Goal: Task Accomplishment & Management: Manage account settings

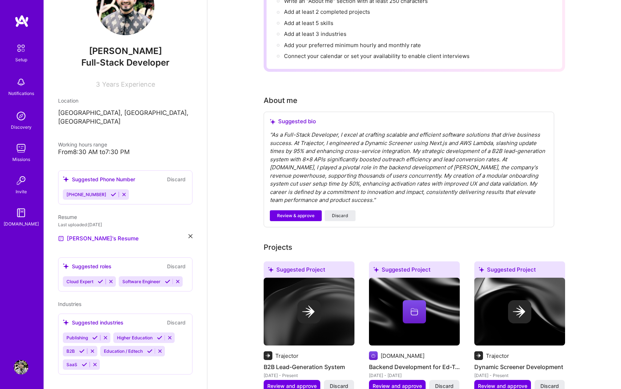
scroll to position [104, 0]
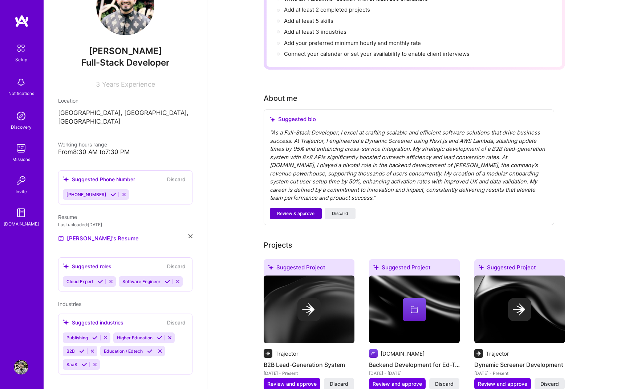
click at [293, 210] on span "Review & approve" at bounding box center [295, 213] width 37 height 7
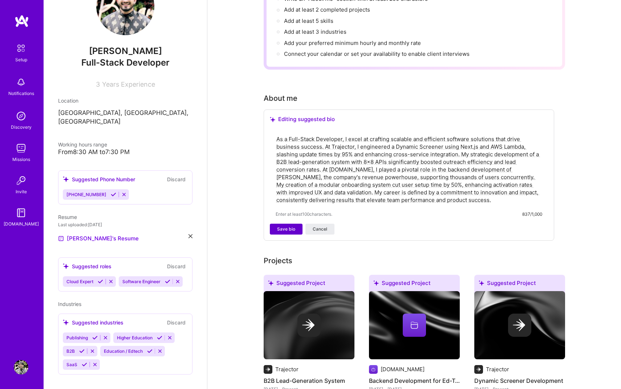
click at [283, 226] on span "Save bio" at bounding box center [286, 229] width 18 height 7
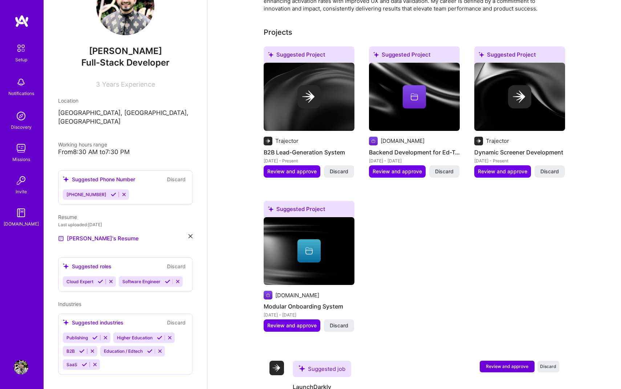
scroll to position [351, 0]
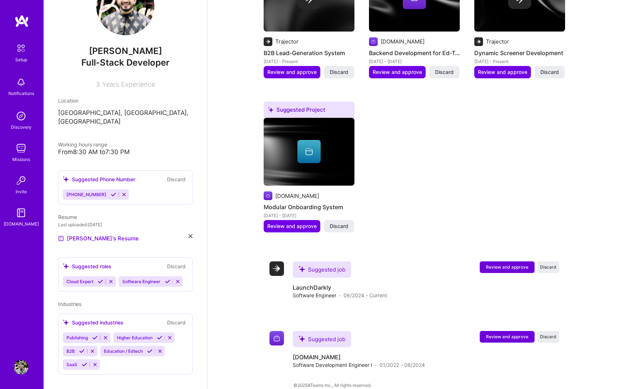
click at [168, 279] on icon at bounding box center [167, 281] width 5 height 5
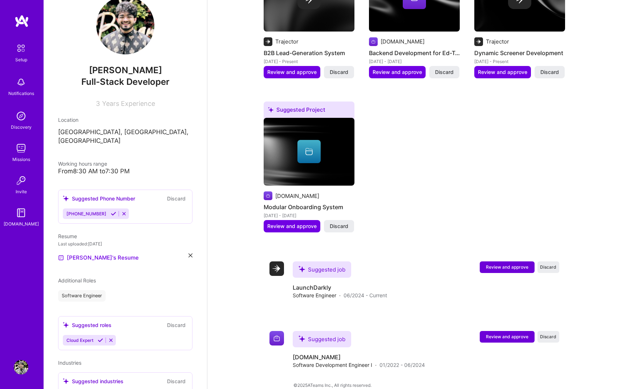
scroll to position [0, 0]
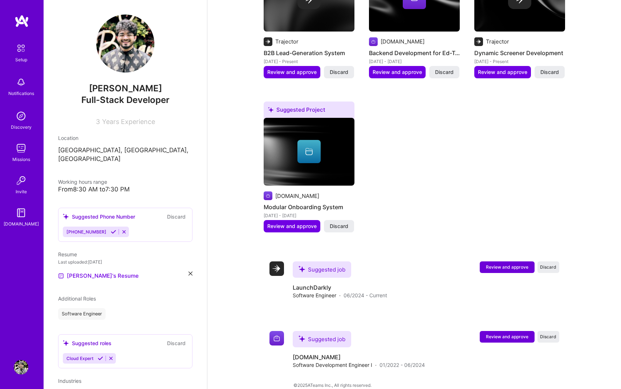
click at [111, 229] on icon at bounding box center [113, 231] width 5 height 5
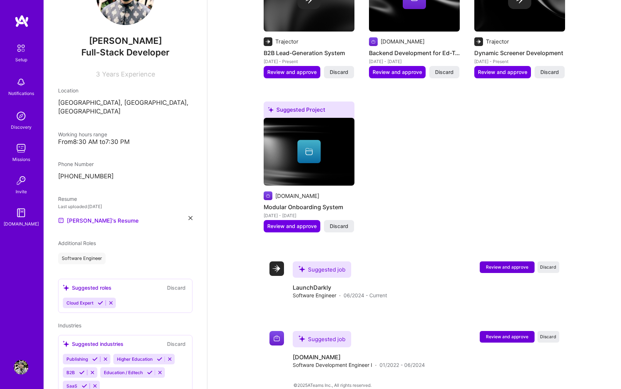
scroll to position [69, 0]
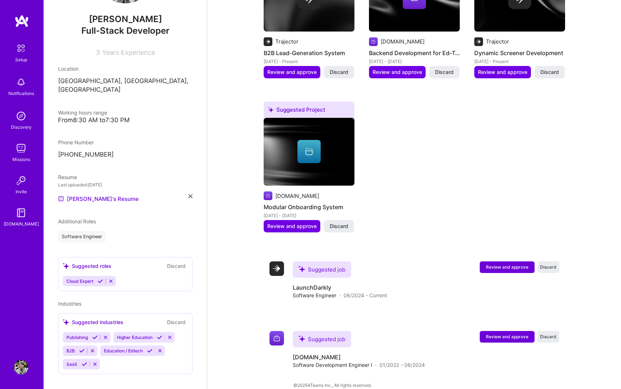
click at [177, 318] on button "Discard" at bounding box center [176, 322] width 23 height 8
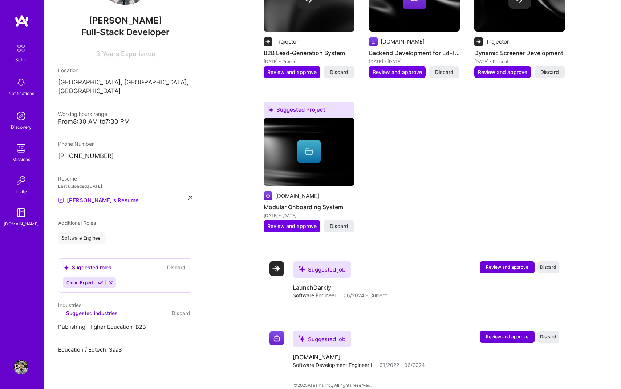
scroll to position [0, 0]
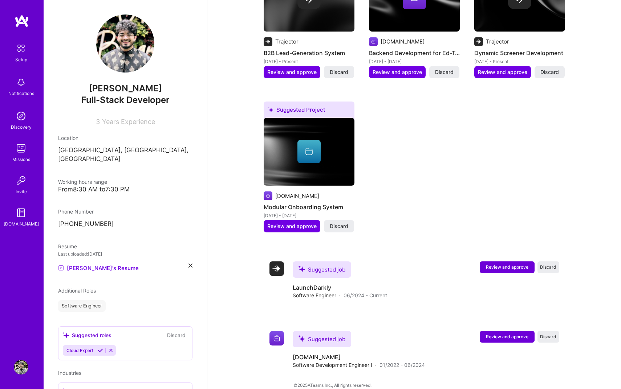
click at [181, 331] on button "Discard" at bounding box center [176, 335] width 23 height 8
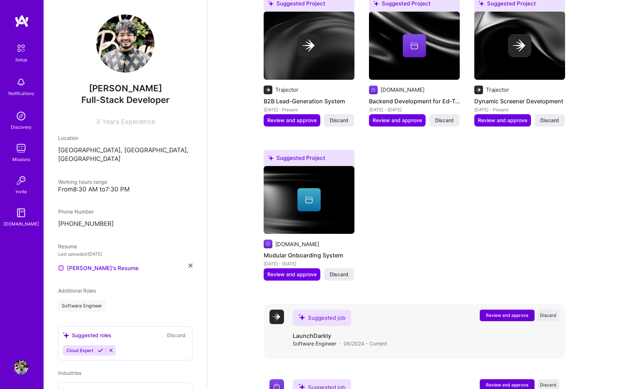
scroll to position [351, 0]
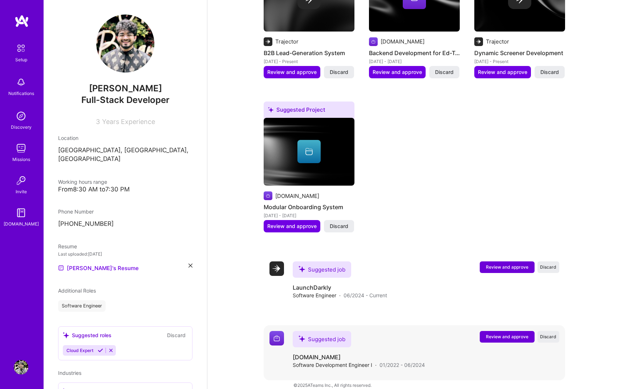
click at [269, 331] on img at bounding box center [276, 338] width 15 height 15
click at [318, 262] on div "Suggested job" at bounding box center [322, 270] width 58 height 16
click at [515, 264] on span "Review and approve" at bounding box center [507, 267] width 42 height 6
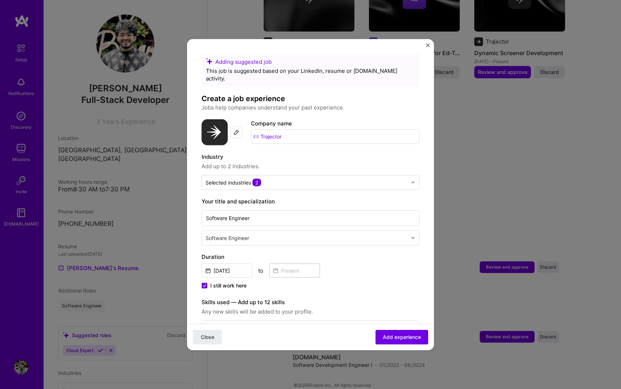
click at [302, 129] on input "Trajector" at bounding box center [335, 136] width 168 height 15
click at [273, 130] on input "Trajector" at bounding box center [335, 136] width 168 height 15
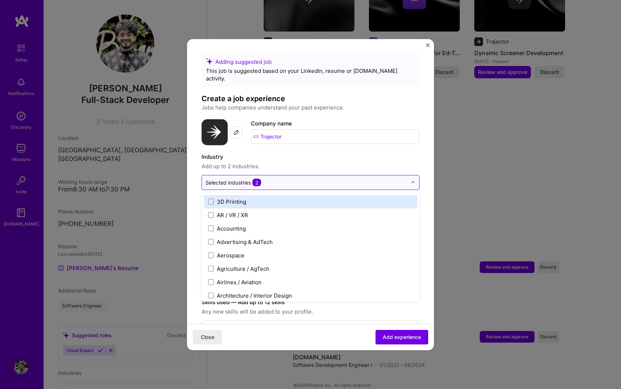
click at [261, 180] on div "Selected industries 2" at bounding box center [306, 182] width 209 height 14
click at [277, 179] on input "text" at bounding box center [305, 183] width 201 height 8
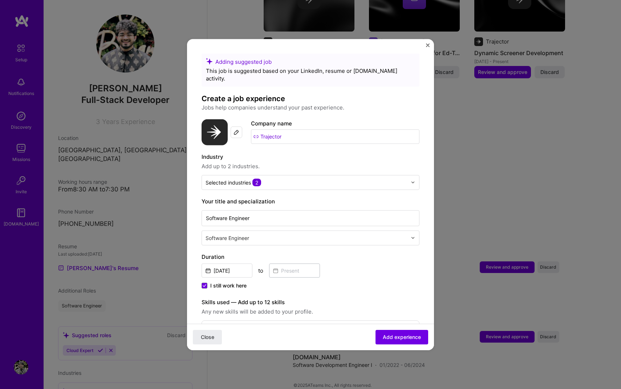
click at [282, 162] on span "Add up to 2 industries." at bounding box center [310, 166] width 218 height 9
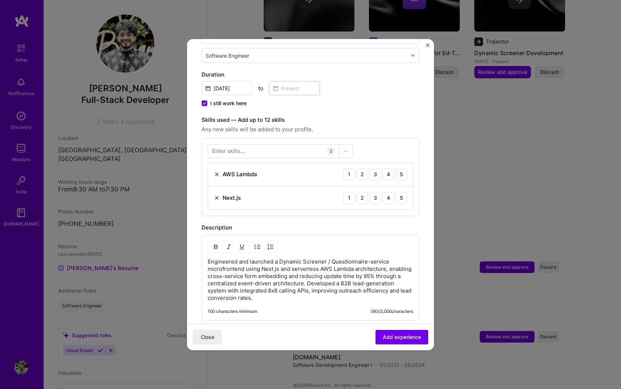
scroll to position [181, 0]
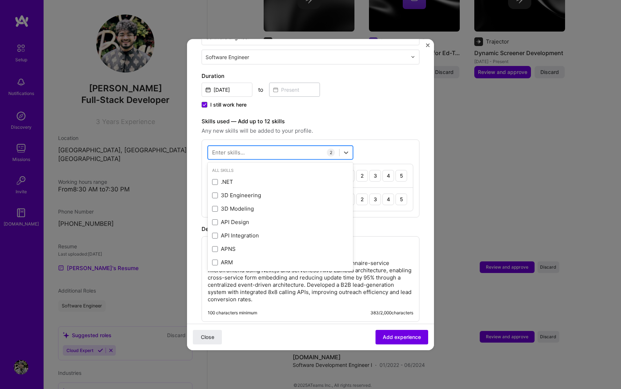
click at [275, 147] on div at bounding box center [273, 153] width 131 height 12
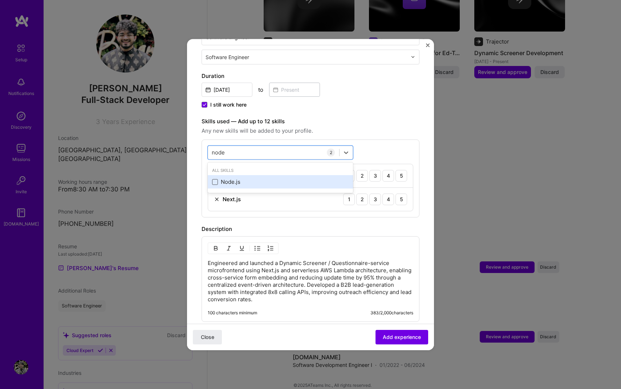
click at [214, 179] on span at bounding box center [215, 182] width 6 height 6
click at [0, 0] on input "checkbox" at bounding box center [0, 0] width 0 height 0
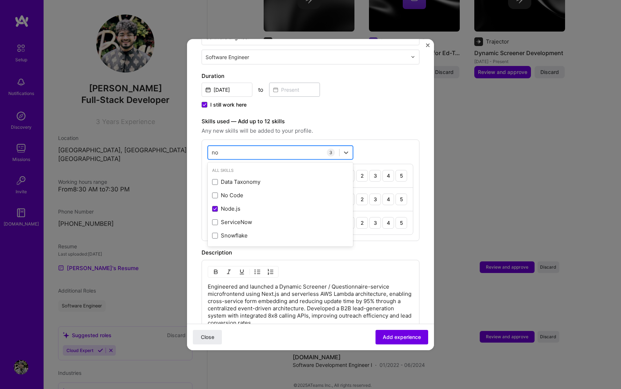
type input "n"
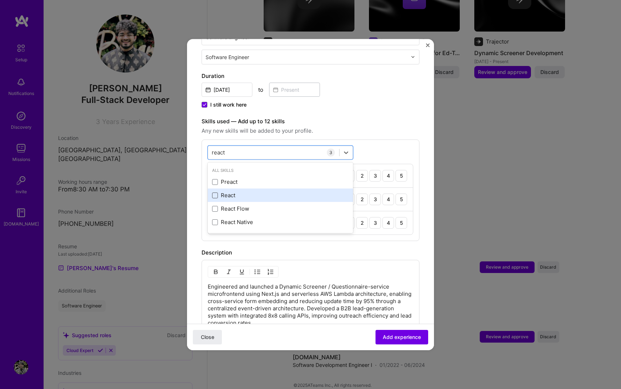
click at [216, 193] on span at bounding box center [215, 196] width 6 height 6
click at [0, 0] on input "checkbox" at bounding box center [0, 0] width 0 height 0
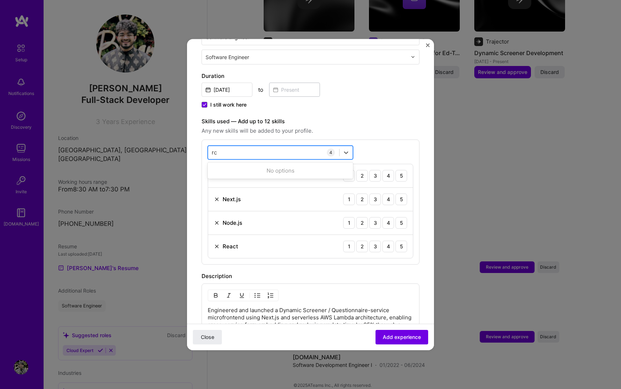
type input "r"
type input "o"
type input "c"
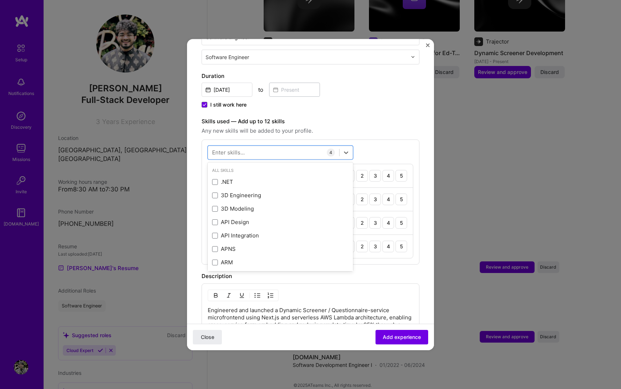
click at [284, 272] on div "Description" at bounding box center [310, 276] width 218 height 9
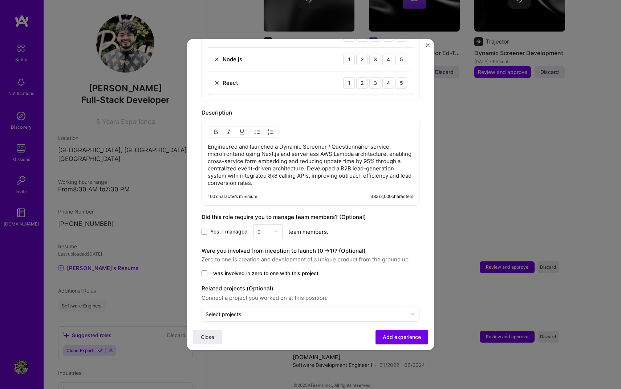
scroll to position [349, 0]
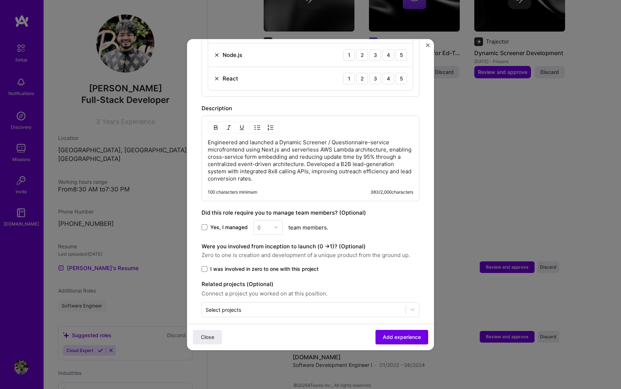
click at [198, 262] on form "Adding suggested job This job is suggested based on your LinkedIn, resume or [D…" at bounding box center [310, 31] width 247 height 654
click at [204, 266] on span at bounding box center [204, 269] width 6 height 6
click at [0, 0] on input "I was involved in zero to one with this project" at bounding box center [0, 0] width 0 height 0
click at [273, 305] on div at bounding box center [303, 309] width 196 height 9
click at [331, 268] on div "Adding suggested job This job is suggested based on your LinkedIn, resume or [D…" at bounding box center [310, 10] width 218 height 613
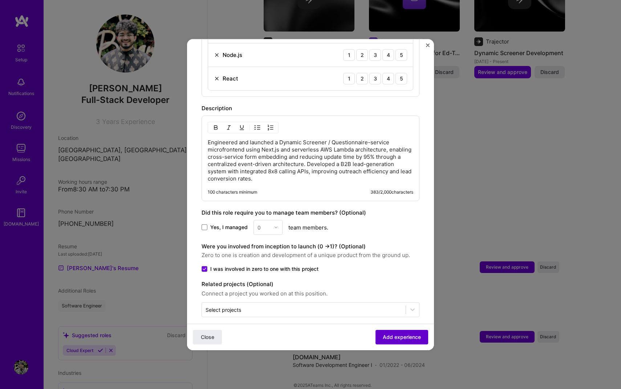
click at [381, 332] on button "Add experience" at bounding box center [401, 337] width 53 height 15
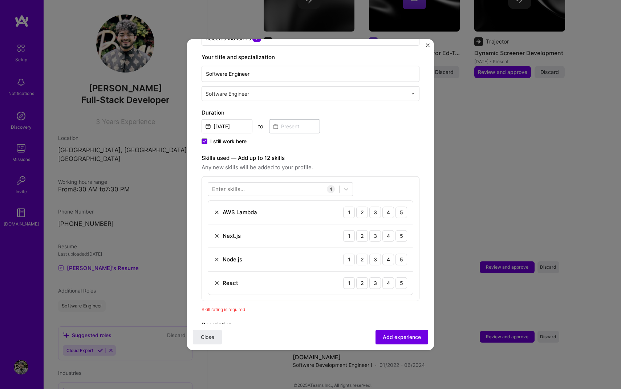
scroll to position [144, 0]
click at [400, 207] on div "5" at bounding box center [401, 213] width 12 height 12
click at [400, 230] on div "5" at bounding box center [401, 236] width 12 height 12
click at [399, 254] on div "5" at bounding box center [401, 260] width 12 height 12
click at [399, 272] on div "React 1 2 3 4 5" at bounding box center [310, 283] width 205 height 23
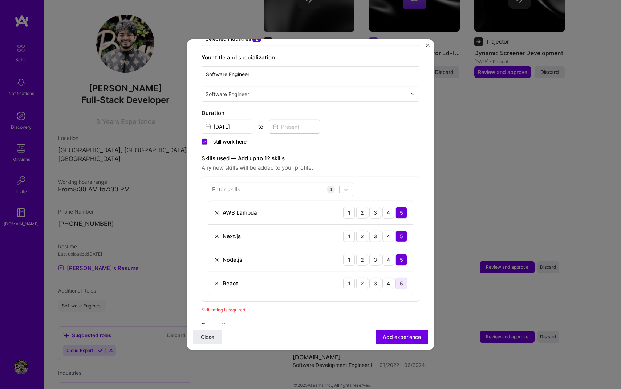
click at [399, 278] on div "5" at bounding box center [401, 284] width 12 height 12
click at [385, 230] on div "4" at bounding box center [388, 236] width 12 height 12
click at [387, 278] on div "4" at bounding box center [388, 284] width 12 height 12
click at [407, 338] on span "Add experience" at bounding box center [402, 337] width 38 height 7
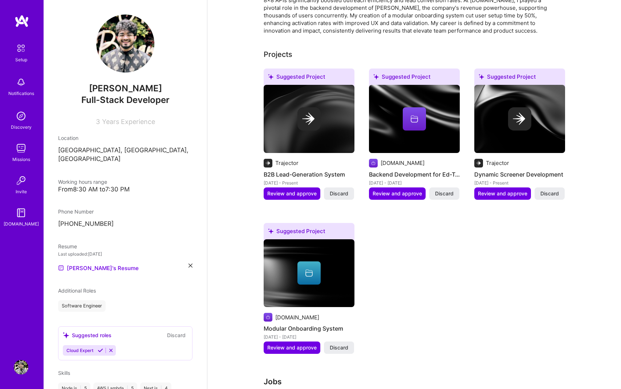
scroll to position [426, 0]
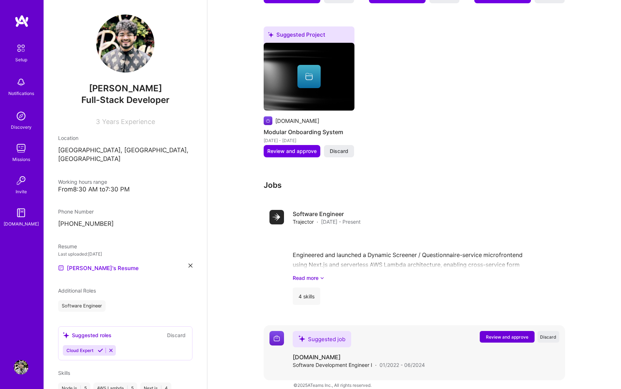
click at [499, 334] on span "Review and approve" at bounding box center [507, 337] width 42 height 6
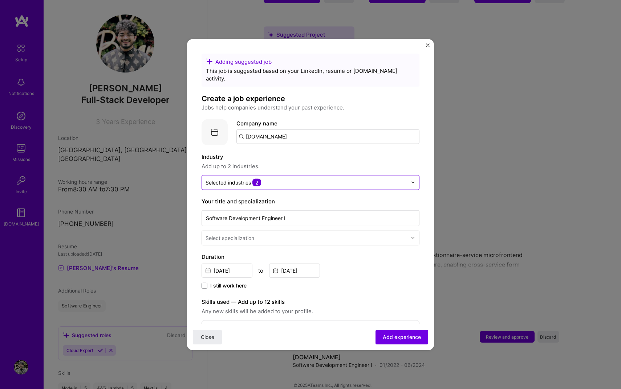
click at [293, 179] on input "text" at bounding box center [305, 183] width 201 height 8
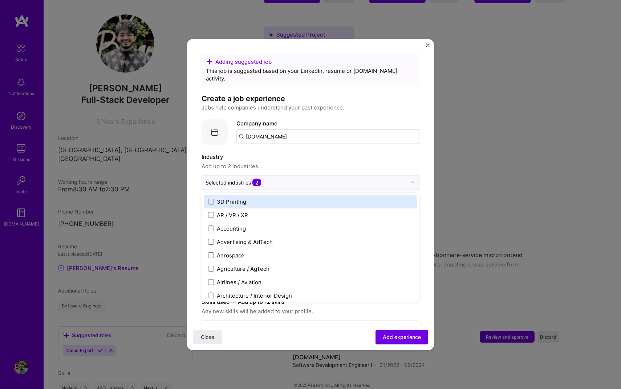
click at [289, 152] on label "Industry" at bounding box center [310, 156] width 218 height 9
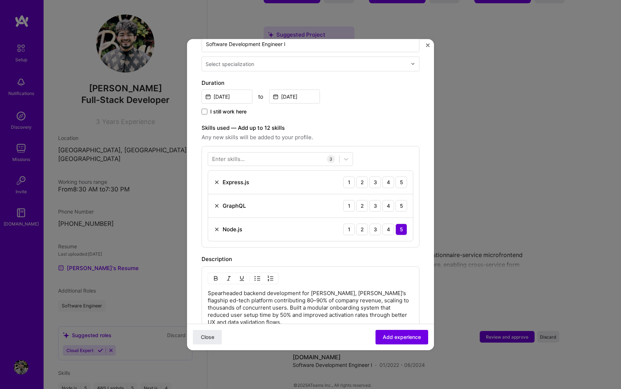
scroll to position [180, 0]
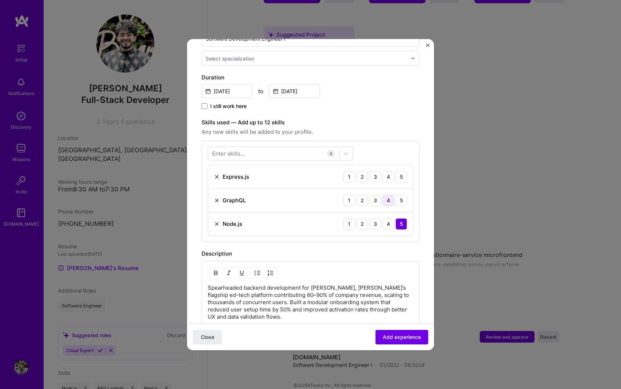
click at [389, 195] on div "4" at bounding box center [388, 201] width 12 height 12
click at [398, 171] on div "5" at bounding box center [401, 177] width 12 height 12
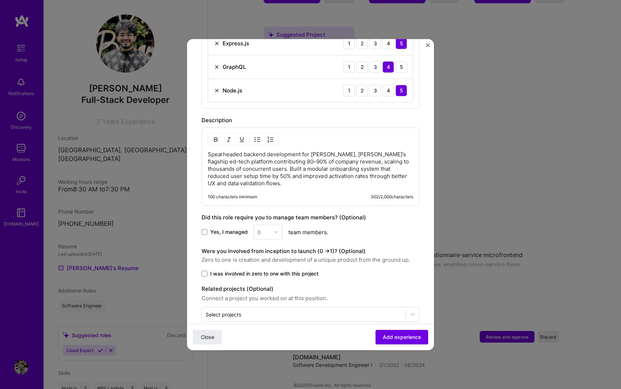
scroll to position [318, 0]
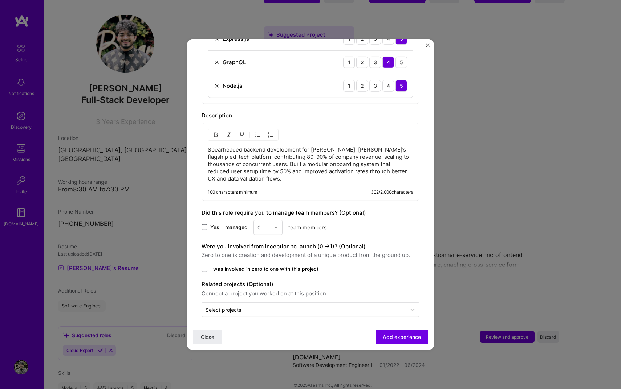
click at [208, 224] on label "Yes, I managed" at bounding box center [224, 227] width 46 height 7
click at [0, 0] on input "Yes, I managed" at bounding box center [0, 0] width 0 height 0
click at [261, 224] on input "text" at bounding box center [263, 228] width 13 height 8
click at [265, 280] on div "4" at bounding box center [267, 286] width 25 height 13
click at [250, 265] on span "I was involved in zero to one with this project" at bounding box center [264, 268] width 108 height 7
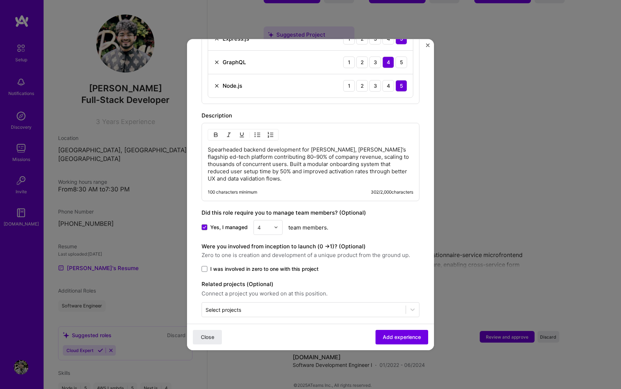
click at [0, 0] on input "I was involved in zero to one with this project" at bounding box center [0, 0] width 0 height 0
click at [390, 332] on button "Add experience" at bounding box center [401, 337] width 53 height 15
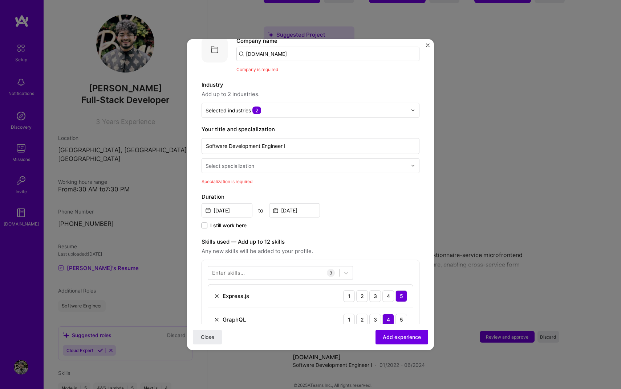
scroll to position [73, 0]
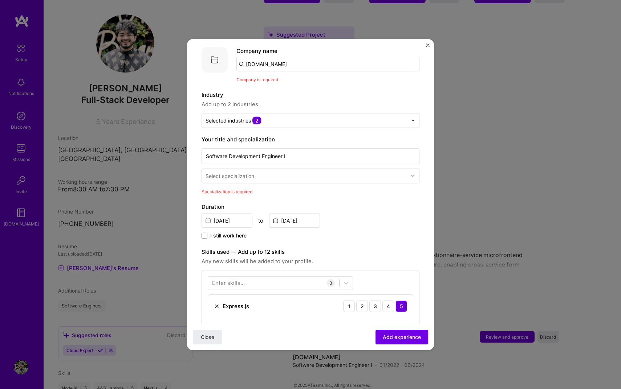
click at [270, 172] on input "text" at bounding box center [306, 176] width 203 height 8
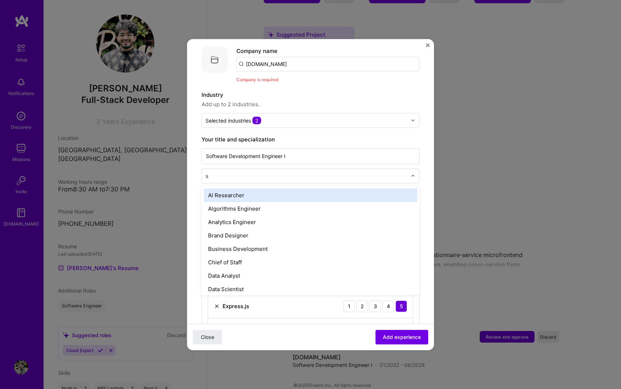
type input "so"
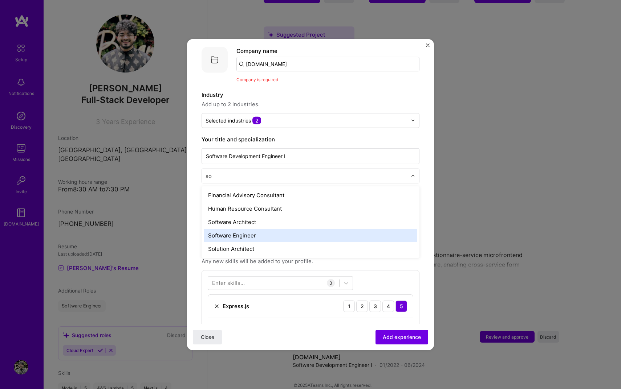
click at [260, 229] on div "Software Engineer" at bounding box center [310, 235] width 213 height 13
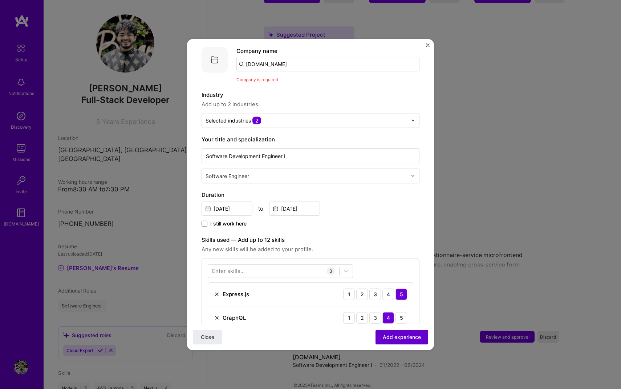
click at [403, 331] on button "Add experience" at bounding box center [401, 337] width 53 height 15
click at [404, 335] on span "Add experience" at bounding box center [402, 337] width 38 height 7
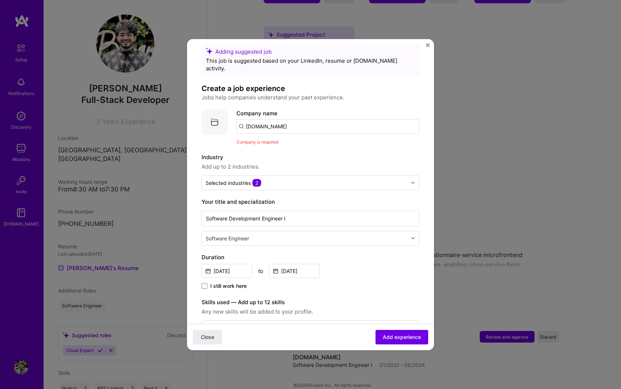
scroll to position [0, 0]
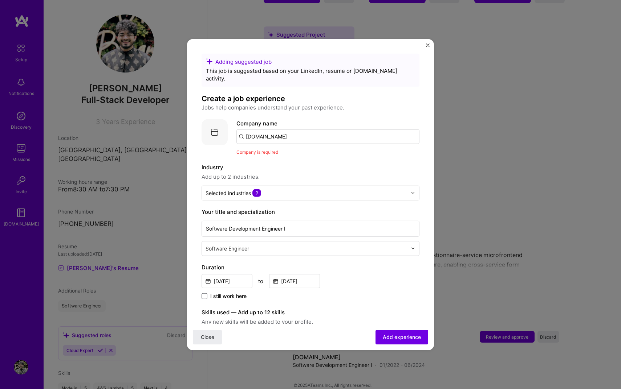
click at [277, 129] on input "[DOMAIN_NAME]" at bounding box center [327, 136] width 183 height 15
drag, startPoint x: 277, startPoint y: 128, endPoint x: 246, endPoint y: 128, distance: 30.9
click at [246, 129] on input "[DOMAIN_NAME]" at bounding box center [327, 136] width 183 height 15
click at [258, 129] on input "[DOMAIN_NAME]" at bounding box center [327, 136] width 183 height 15
type input "."
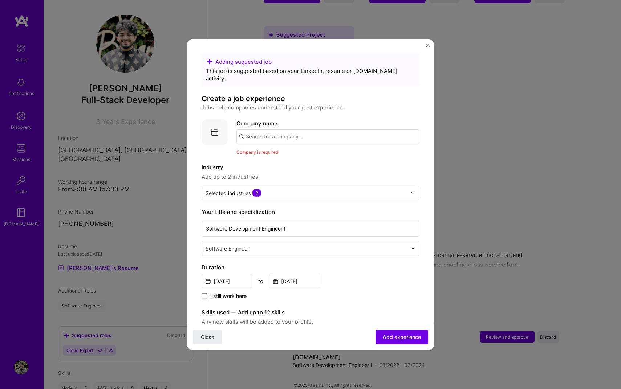
type input "u"
type input "[DOMAIN_NAME]"
click at [295, 150] on div "[DOMAIN_NAME]" at bounding box center [302, 156] width 51 height 13
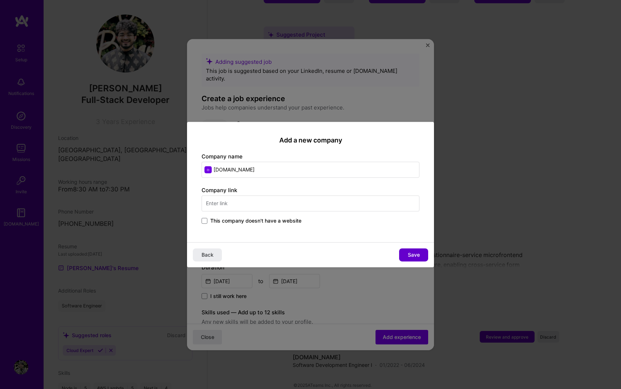
click at [413, 255] on span "Save" at bounding box center [414, 255] width 12 height 7
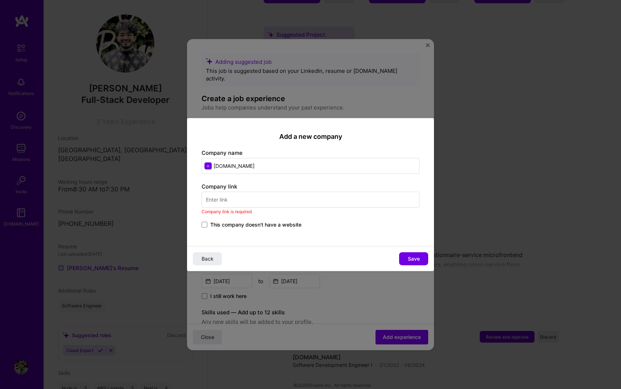
click at [281, 201] on input "text" at bounding box center [310, 200] width 218 height 16
paste input "[URL][DOMAIN_NAME]"
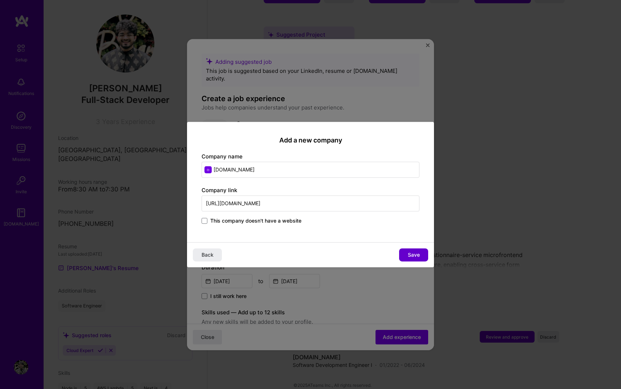
type input "[URL][DOMAIN_NAME]"
click at [422, 255] on button "Save" at bounding box center [413, 255] width 29 height 13
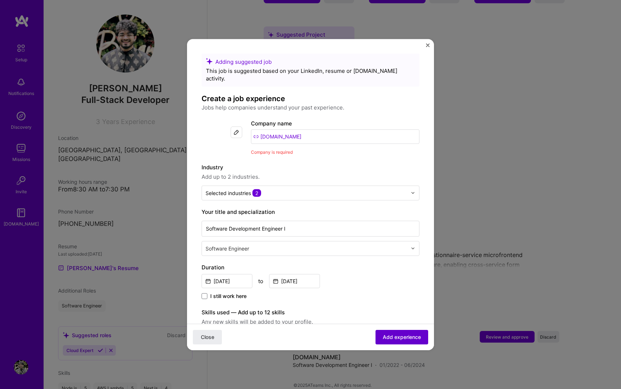
click at [397, 338] on span "Add experience" at bounding box center [402, 337] width 38 height 7
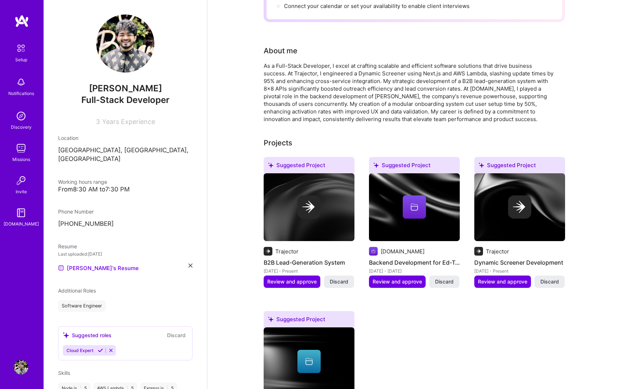
scroll to position [124, 0]
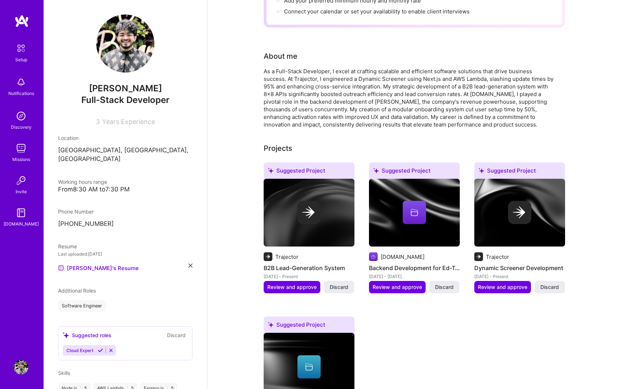
click at [413, 179] on img at bounding box center [414, 213] width 91 height 68
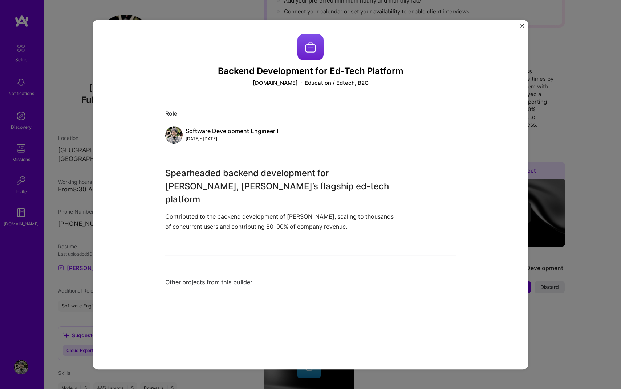
click at [519, 28] on div "Backend Development for Ed-Tech Platform [DOMAIN_NAME] Education / Edtech, B2C …" at bounding box center [311, 195] width 436 height 351
click at [522, 27] on img "Close" at bounding box center [522, 26] width 4 height 4
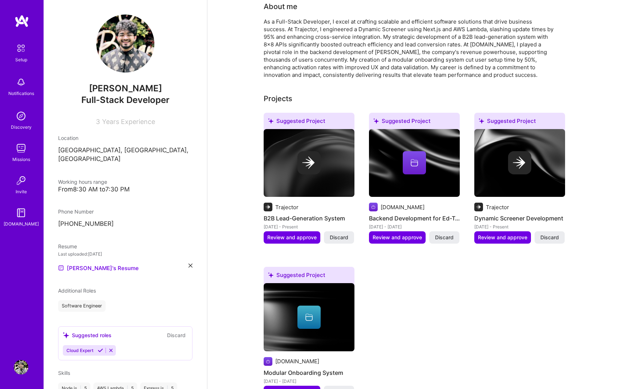
scroll to position [185, 0]
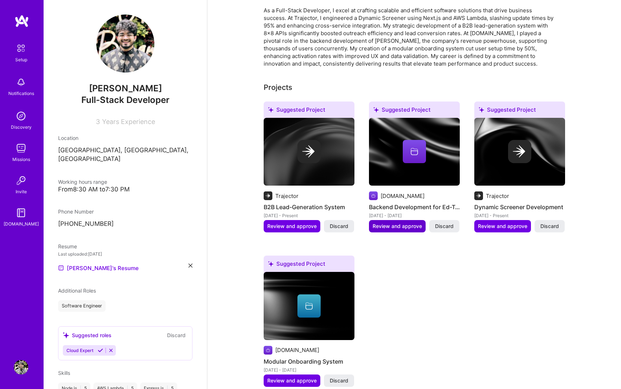
click at [408, 223] on span "Review and approve" at bounding box center [396, 226] width 49 height 7
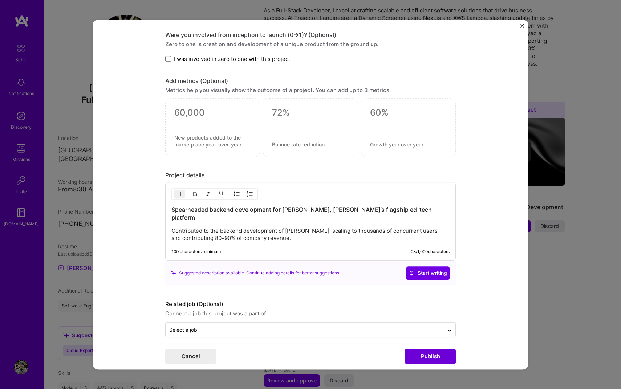
scroll to position [0, 0]
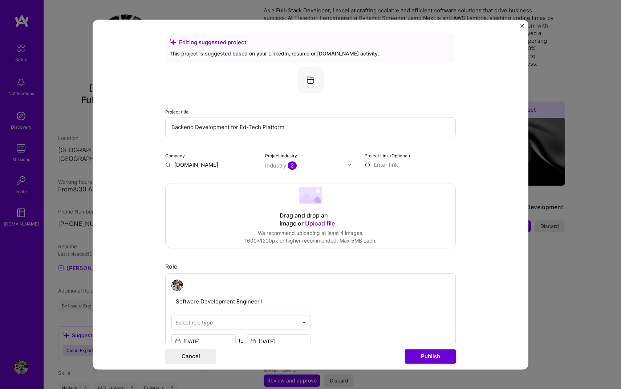
drag, startPoint x: 297, startPoint y: 125, endPoint x: 150, endPoint y: 115, distance: 147.6
click at [150, 115] on form "Editing suggested project This project is suggested based on your LinkedIn, res…" at bounding box center [311, 195] width 436 height 351
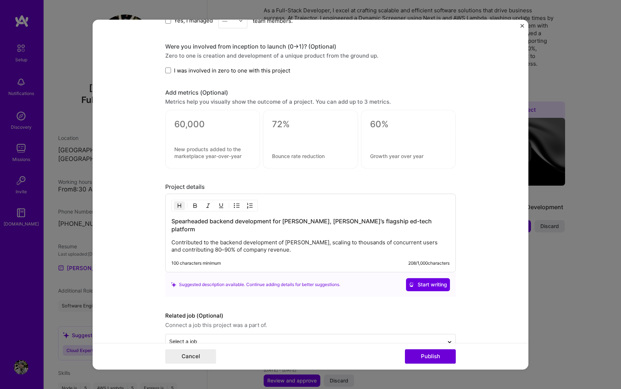
scroll to position [457, 0]
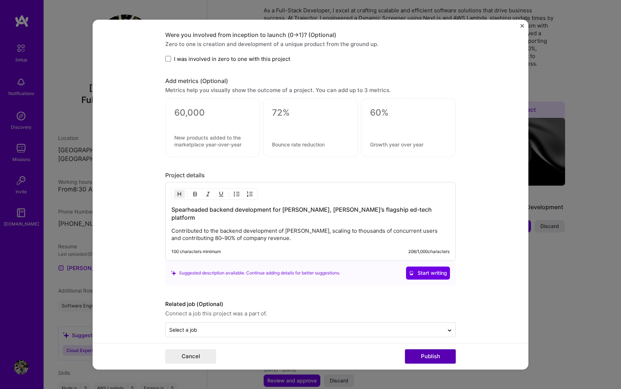
type input "[PERSON_NAME]"
click at [428, 354] on button "Publish" at bounding box center [430, 356] width 51 height 15
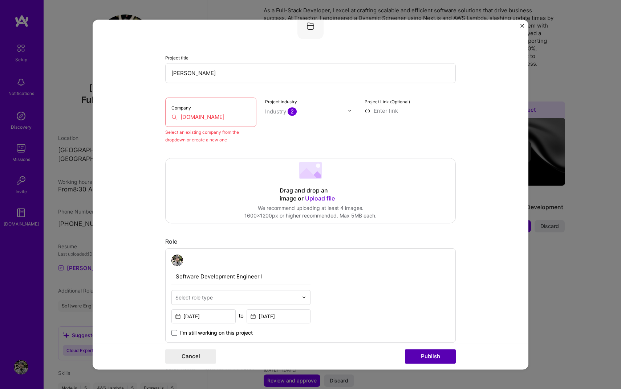
scroll to position [48, 0]
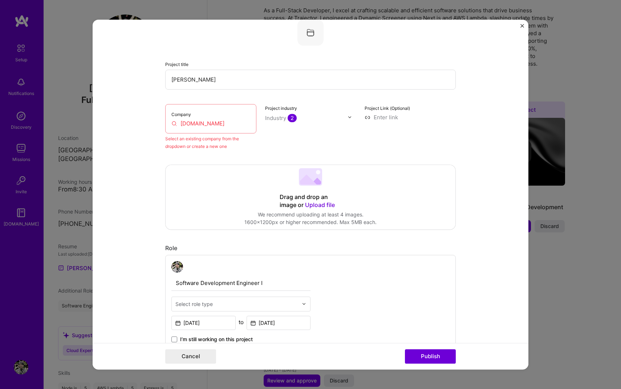
click at [208, 126] on input "[DOMAIN_NAME]" at bounding box center [210, 124] width 79 height 8
drag, startPoint x: 208, startPoint y: 126, endPoint x: 138, endPoint y: 111, distance: 71.9
click at [137, 114] on form "Editing suggested project This project is suggested based on your LinkedIn, res…" at bounding box center [311, 195] width 436 height 351
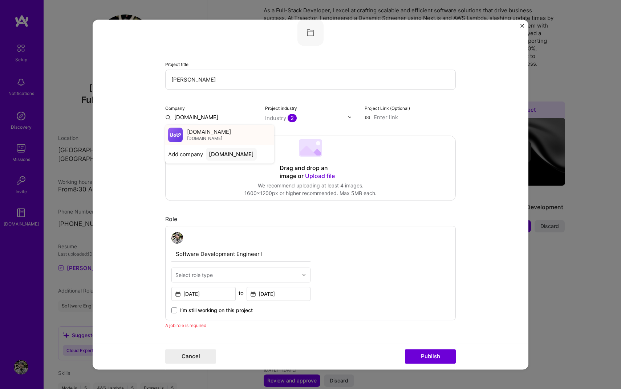
click at [232, 143] on div "[DOMAIN_NAME] [DOMAIN_NAME]" at bounding box center [219, 135] width 109 height 20
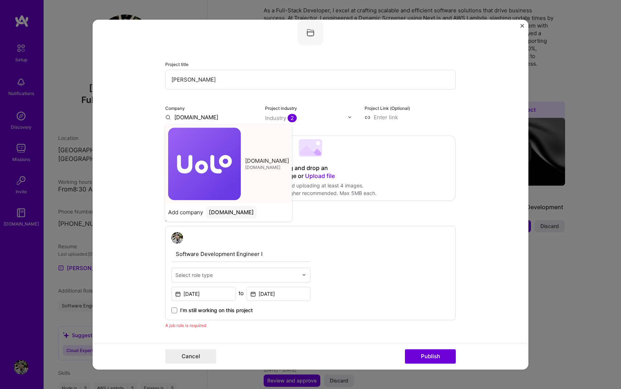
type input "[DOMAIN_NAME]"
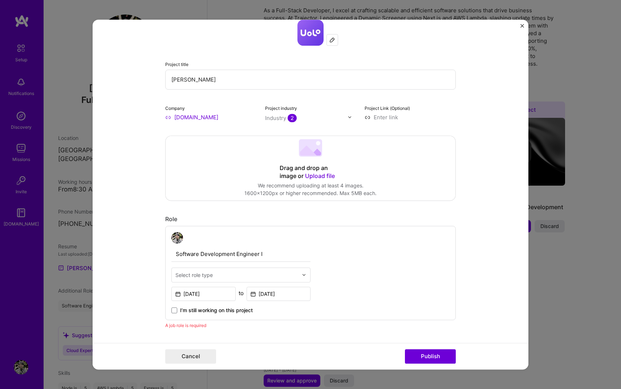
scroll to position [484, 0]
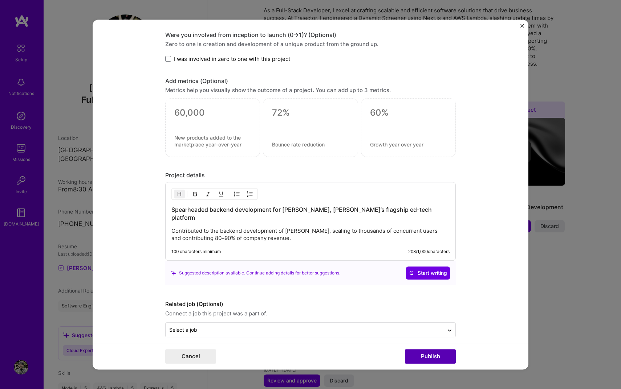
click at [438, 362] on button "Publish" at bounding box center [430, 356] width 51 height 15
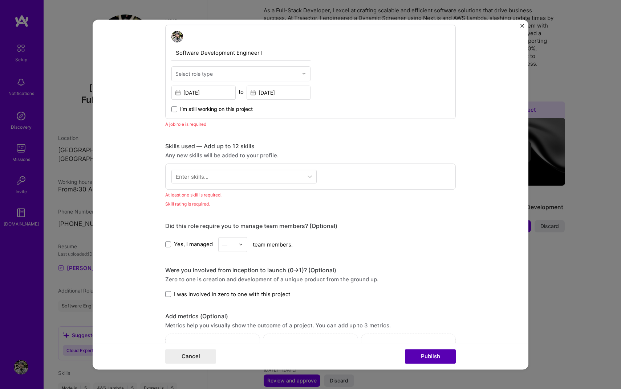
scroll to position [244, 0]
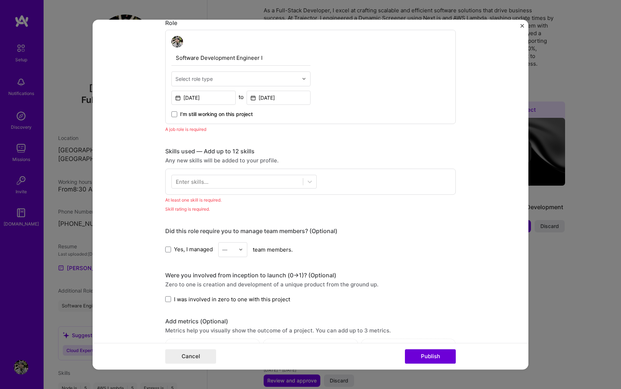
click at [205, 79] on div "Select role type" at bounding box center [193, 79] width 37 height 8
type input "softwa"
click at [210, 108] on div "Software Engineer" at bounding box center [240, 111] width 135 height 13
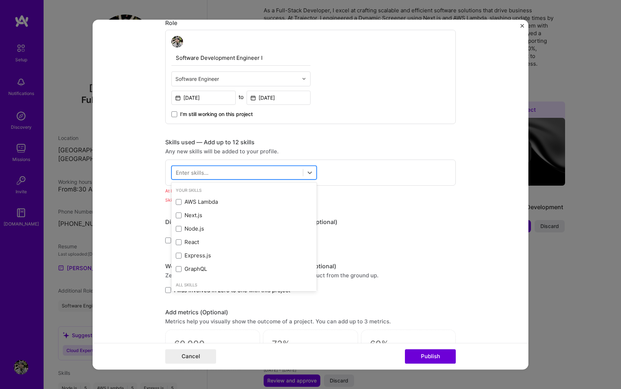
click at [224, 173] on div at bounding box center [237, 173] width 131 height 12
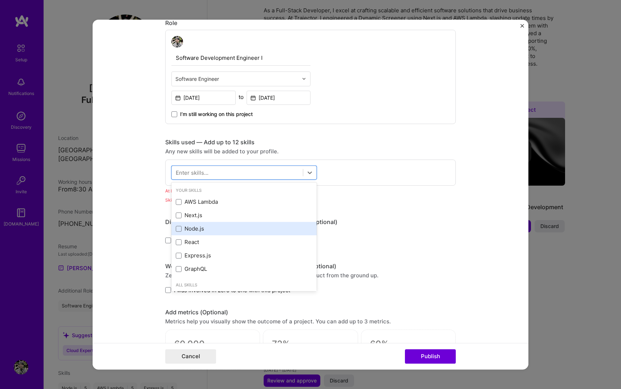
click at [188, 232] on div "Node.js" at bounding box center [244, 229] width 136 height 8
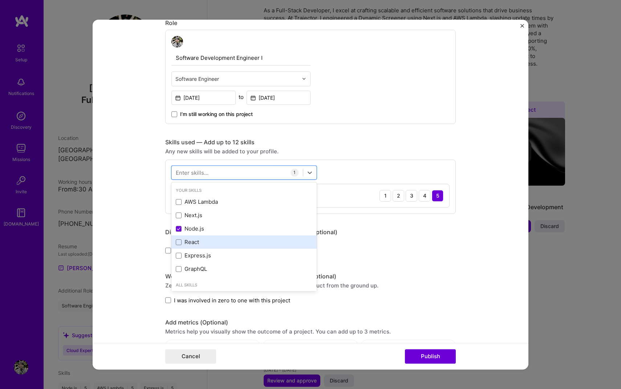
click at [188, 244] on div "React" at bounding box center [244, 242] width 136 height 8
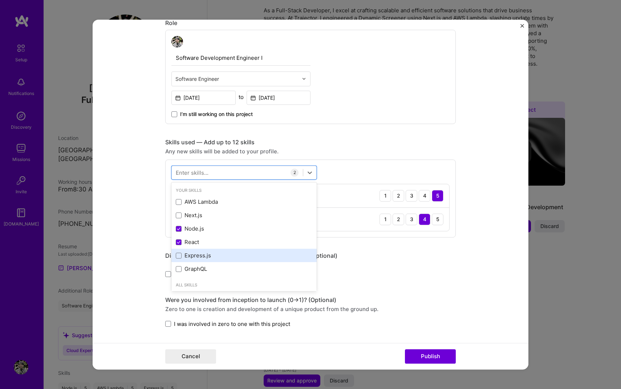
click at [191, 253] on div "Express.js" at bounding box center [244, 256] width 136 height 8
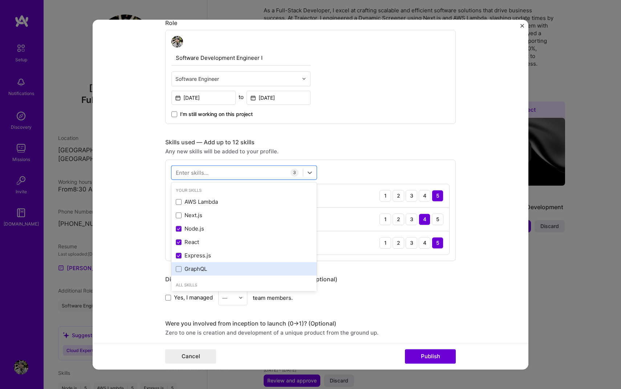
click at [190, 265] on div "GraphQL" at bounding box center [243, 268] width 145 height 13
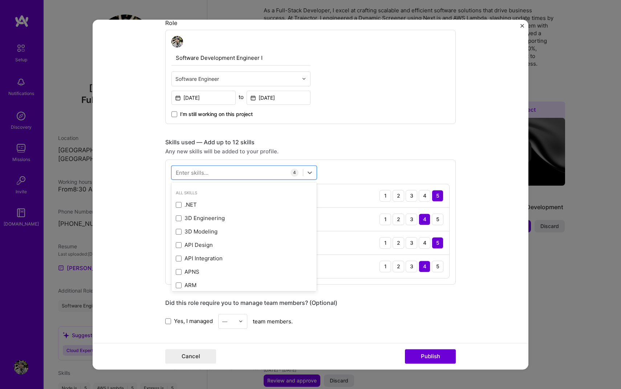
scroll to position [134, 0]
click at [387, 316] on div "Yes, I managed — team members." at bounding box center [310, 321] width 290 height 15
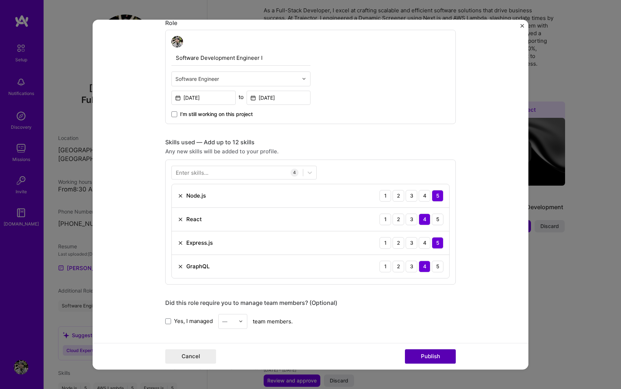
click at [429, 359] on button "Publish" at bounding box center [430, 356] width 51 height 15
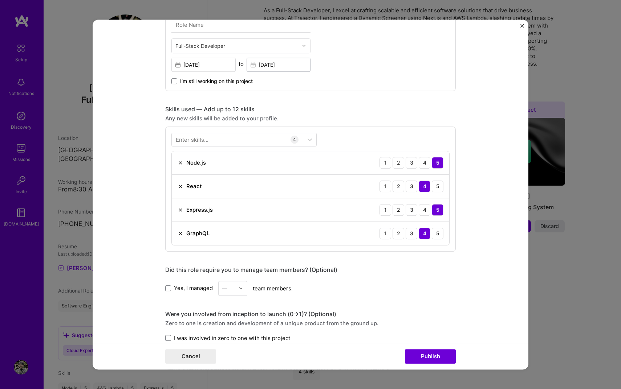
scroll to position [211, 0]
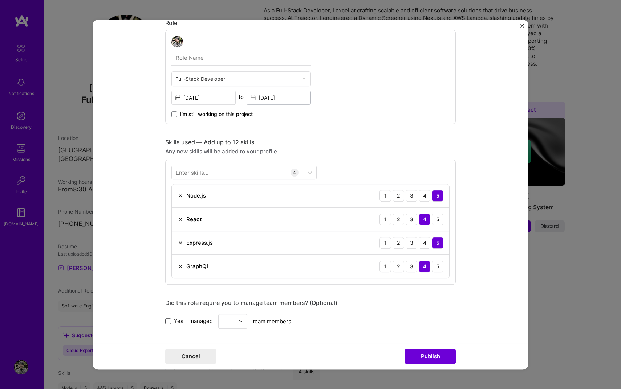
click at [167, 322] on span at bounding box center [168, 322] width 6 height 6
click at [0, 0] on input "Yes, I managed" at bounding box center [0, 0] width 0 height 0
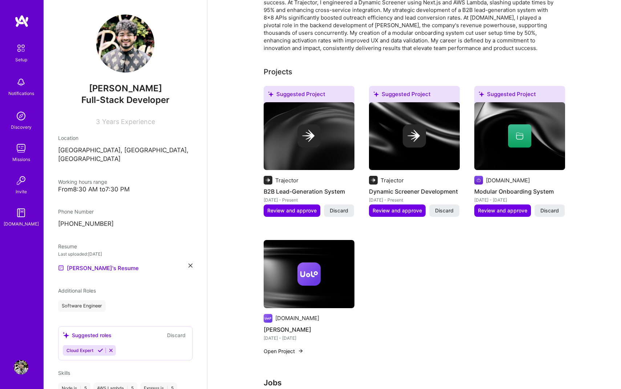
scroll to position [450, 0]
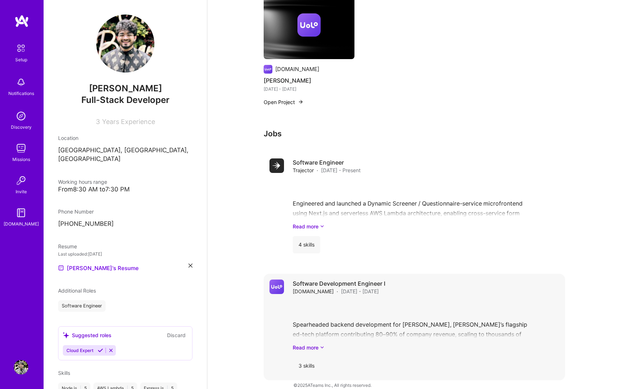
click at [344, 331] on div "Spearheaded backend development for [PERSON_NAME], [PERSON_NAME]’s flagship ed-…" at bounding box center [426, 326] width 266 height 50
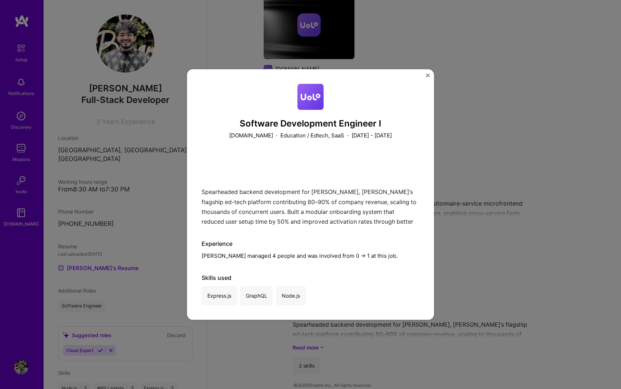
click at [468, 187] on div "Software Development Engineer I [DOMAIN_NAME] · Education / Edtech, SaaS · [DAT…" at bounding box center [310, 194] width 621 height 389
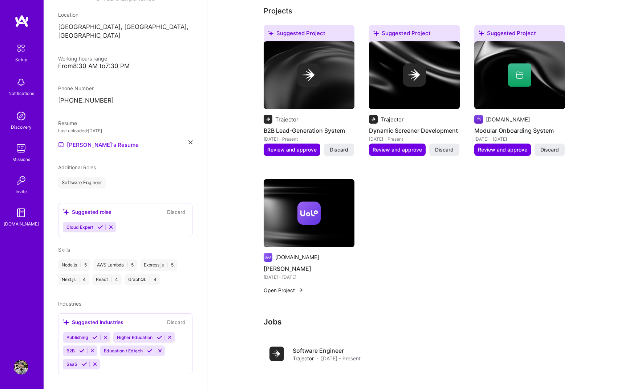
scroll to position [264, 0]
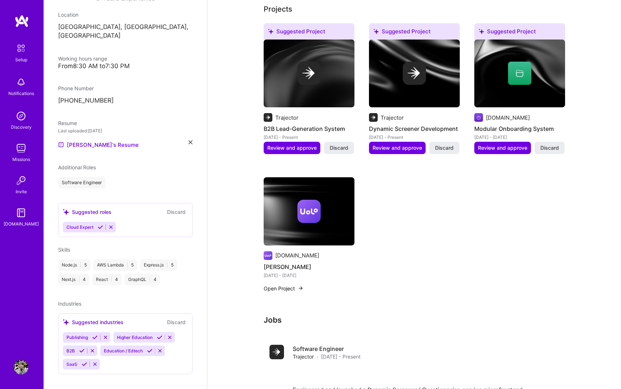
click at [278, 284] on div "[DOMAIN_NAME] [PERSON_NAME][DATE] - [DATE] Open Project" at bounding box center [308, 239] width 91 height 124
click at [278, 285] on button "Open Project" at bounding box center [283, 289] width 40 height 8
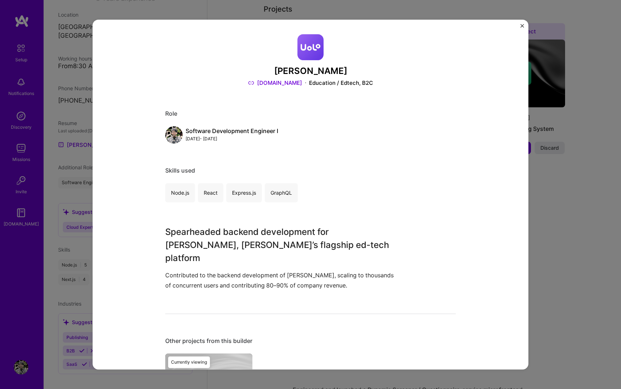
click at [564, 41] on div "[PERSON_NAME][DOMAIN_NAME] Education / Edtech, B2C Role Software Development En…" at bounding box center [310, 194] width 621 height 389
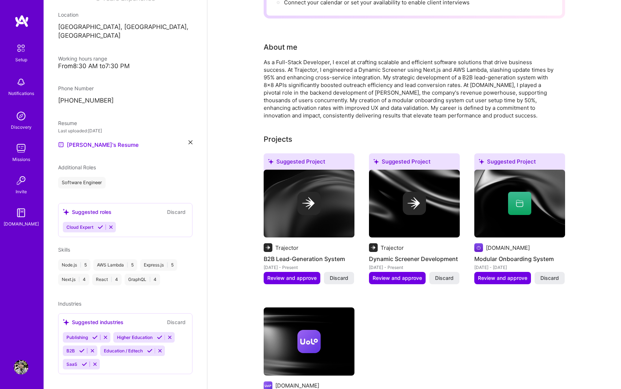
scroll to position [99, 0]
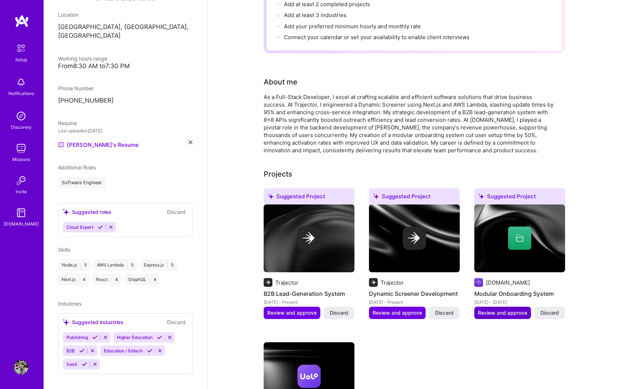
click at [516, 310] on button "Review and approve" at bounding box center [502, 313] width 57 height 12
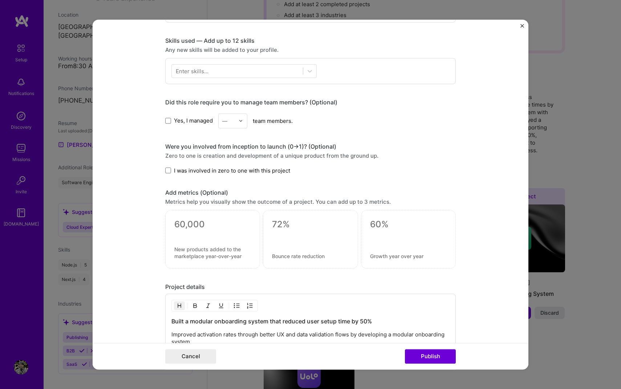
scroll to position [457, 0]
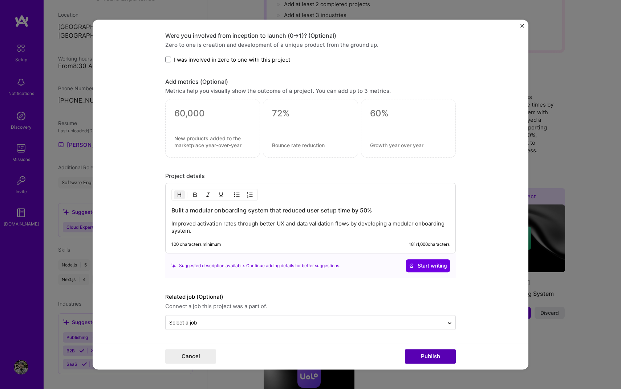
click at [443, 350] on button "Publish" at bounding box center [430, 356] width 51 height 15
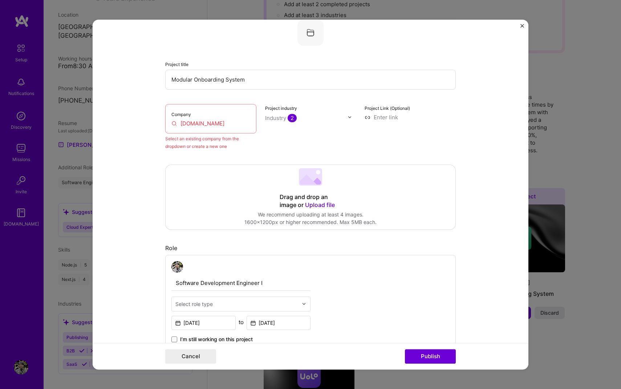
scroll to position [48, 0]
drag, startPoint x: 209, startPoint y: 122, endPoint x: 167, endPoint y: 113, distance: 42.9
click at [167, 114] on div "Company [DOMAIN_NAME]" at bounding box center [210, 118] width 91 height 29
click at [523, 25] on img "Close" at bounding box center [522, 26] width 4 height 4
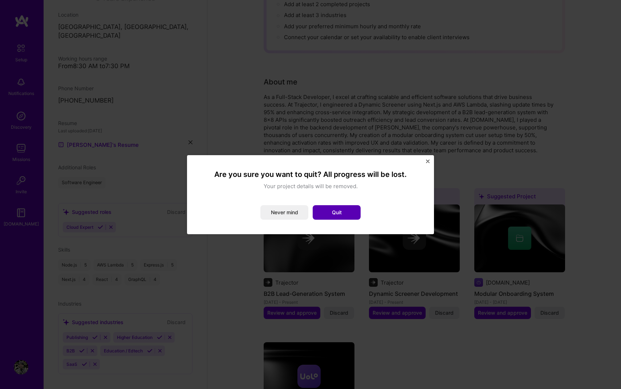
click at [343, 209] on button "Quit" at bounding box center [336, 212] width 48 height 15
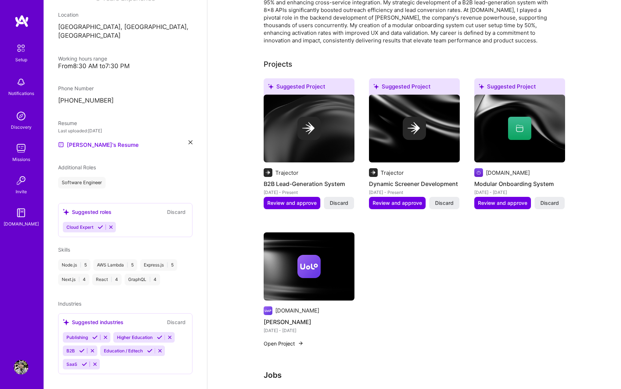
scroll to position [0, 0]
